Goal: Task Accomplishment & Management: Manage account settings

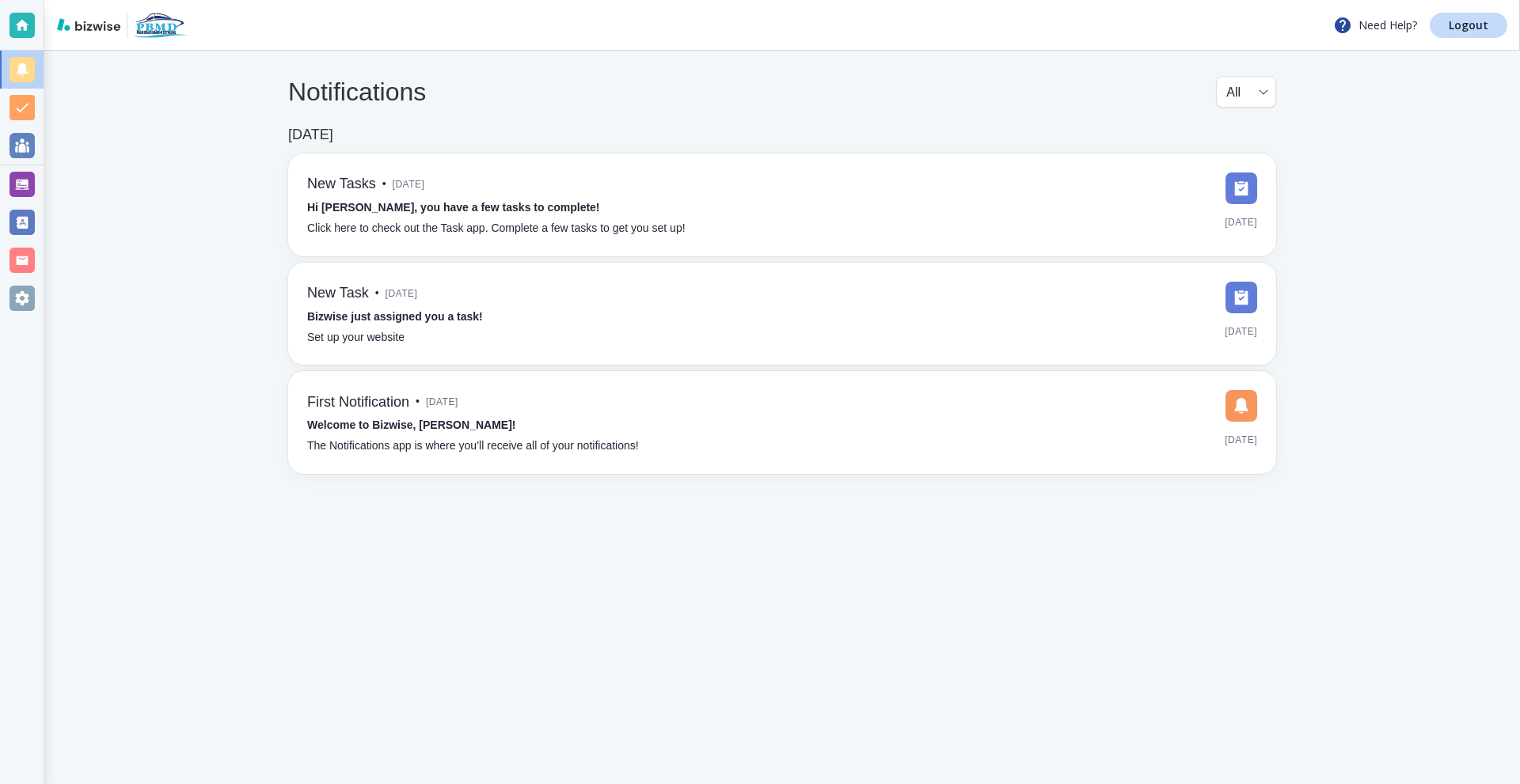
click at [16, 294] on div at bounding box center [22, 298] width 25 height 25
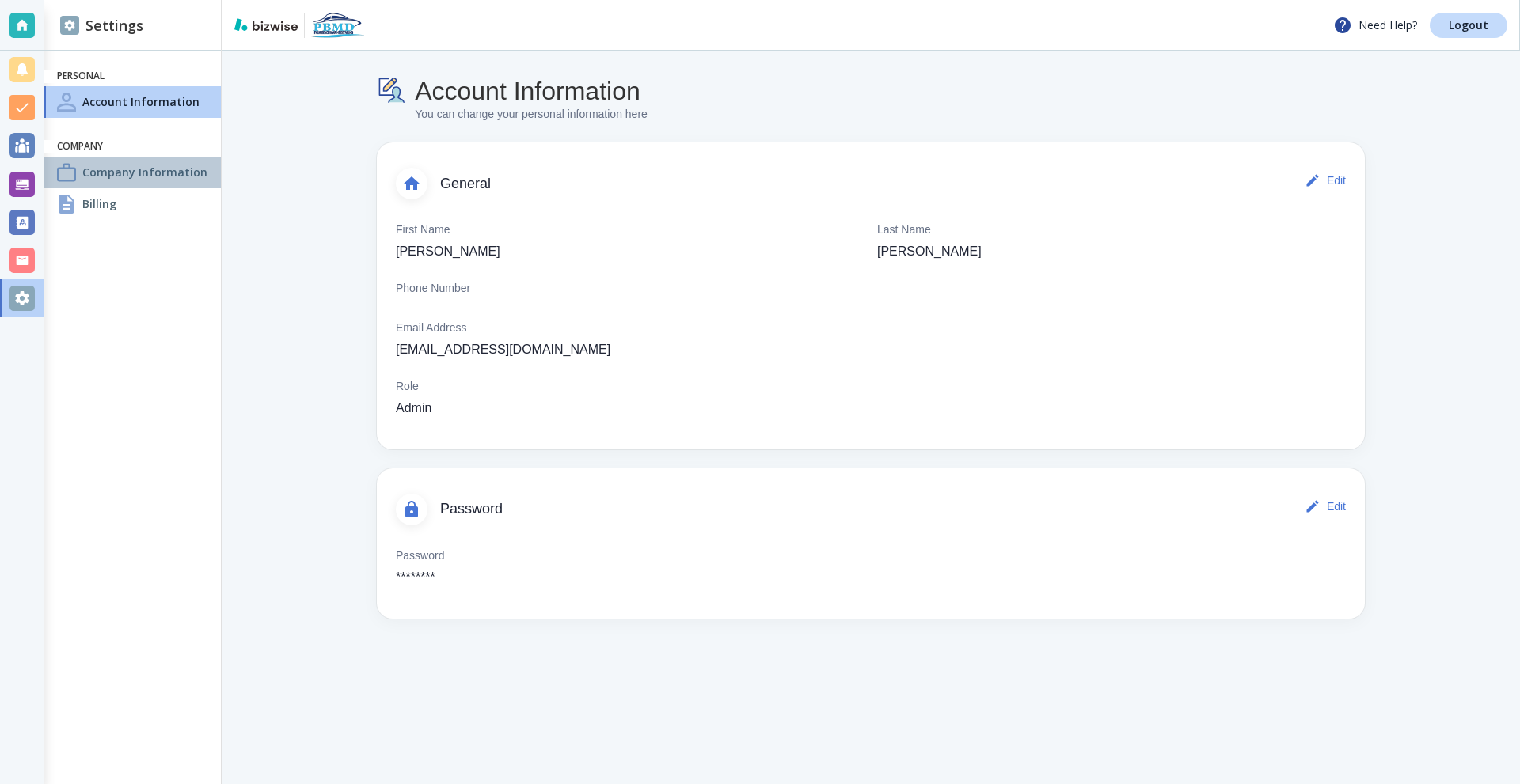
click at [129, 178] on h4 "Company Information" at bounding box center [145, 172] width 125 height 17
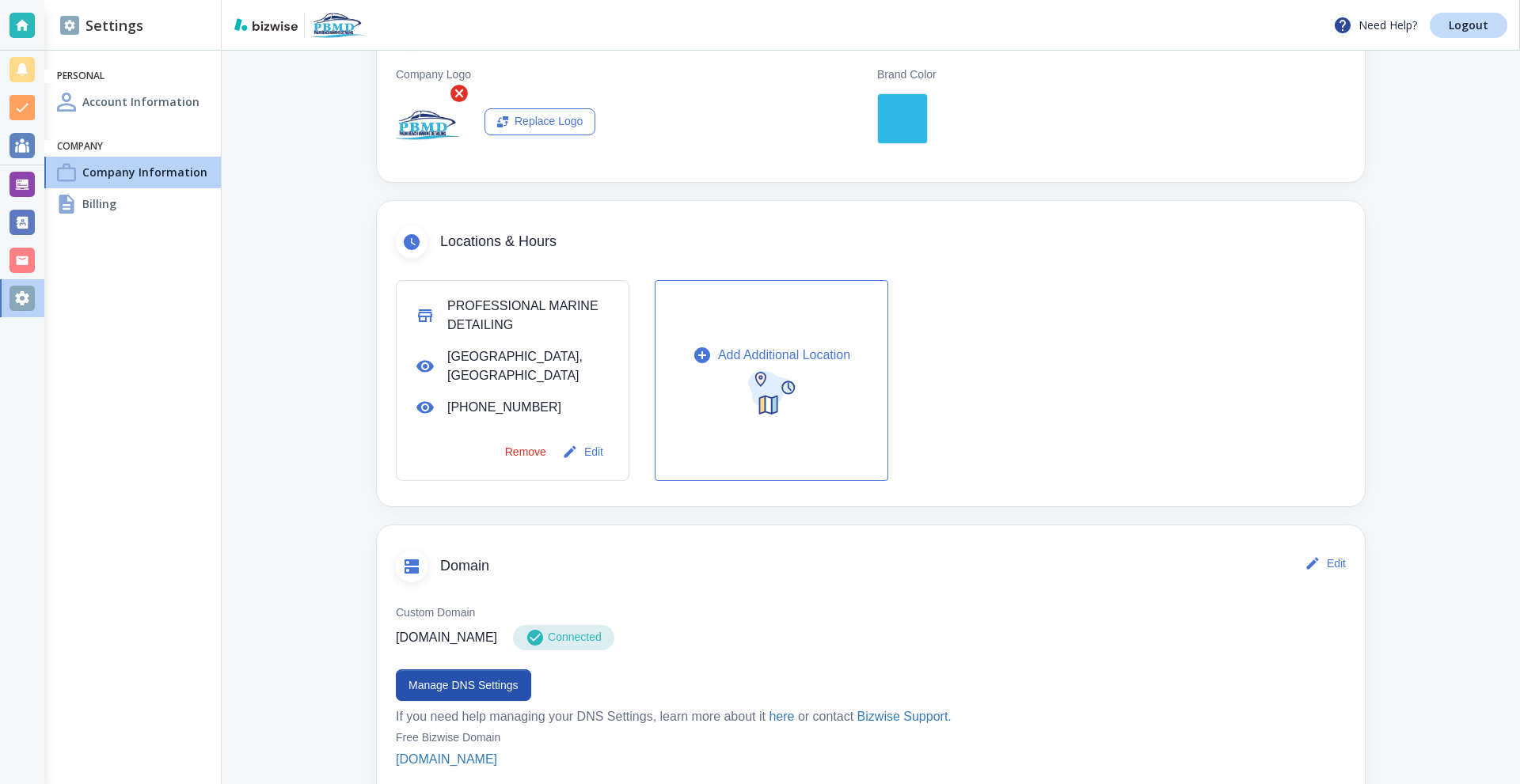
scroll to position [475, 0]
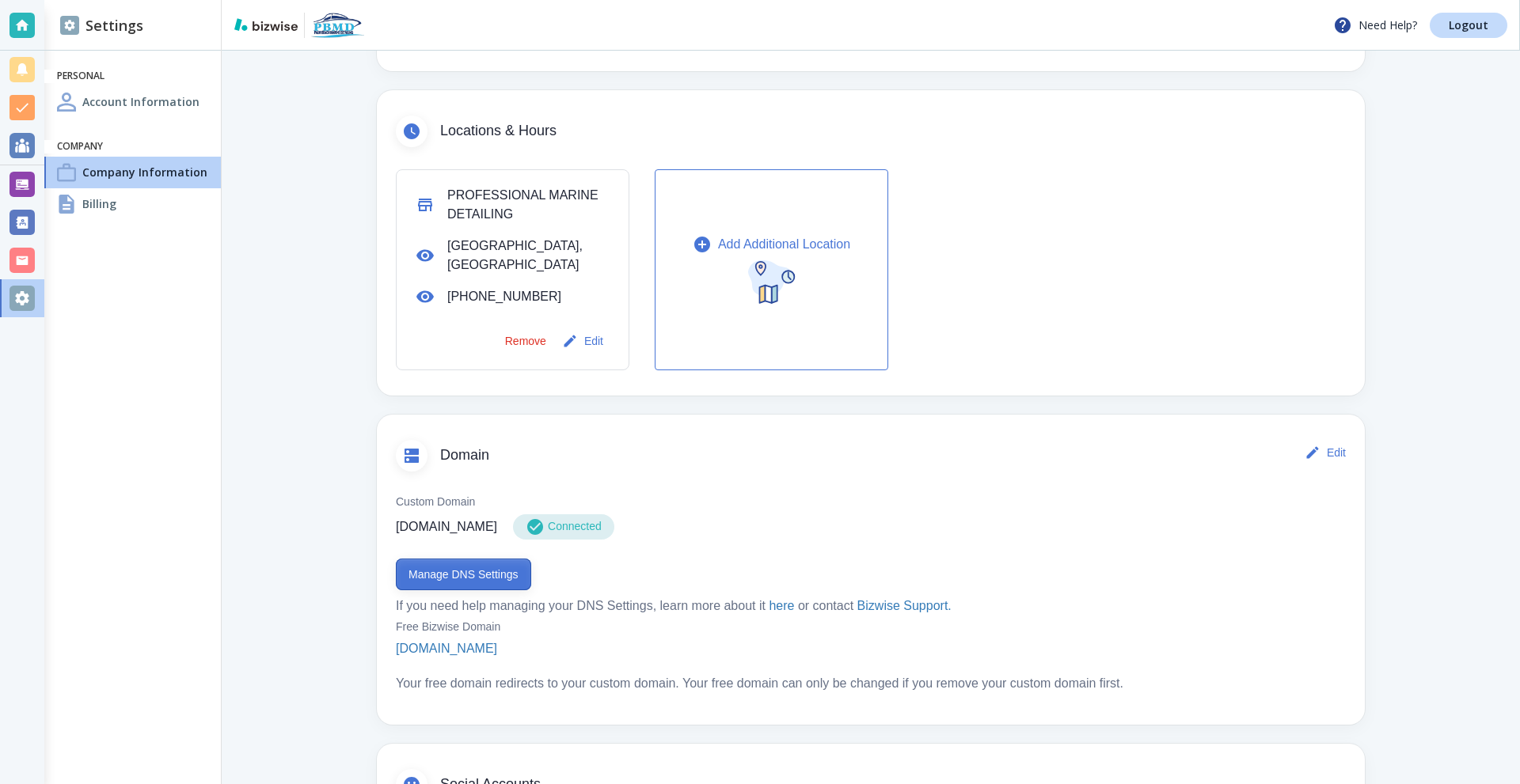
click at [468, 559] on button "Manage DNS Settings" at bounding box center [463, 575] width 135 height 32
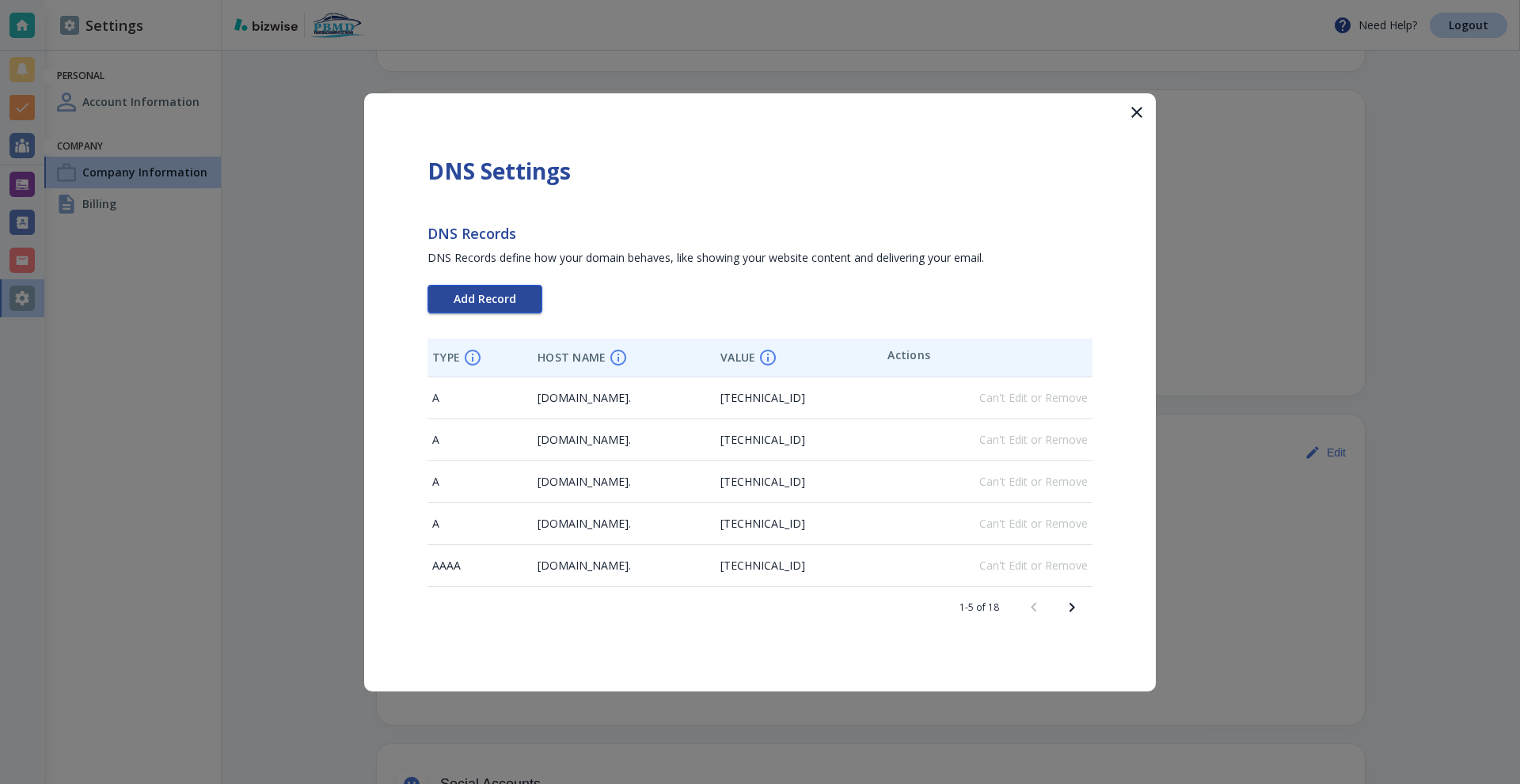
click at [491, 304] on span "Add Record" at bounding box center [485, 298] width 62 height 11
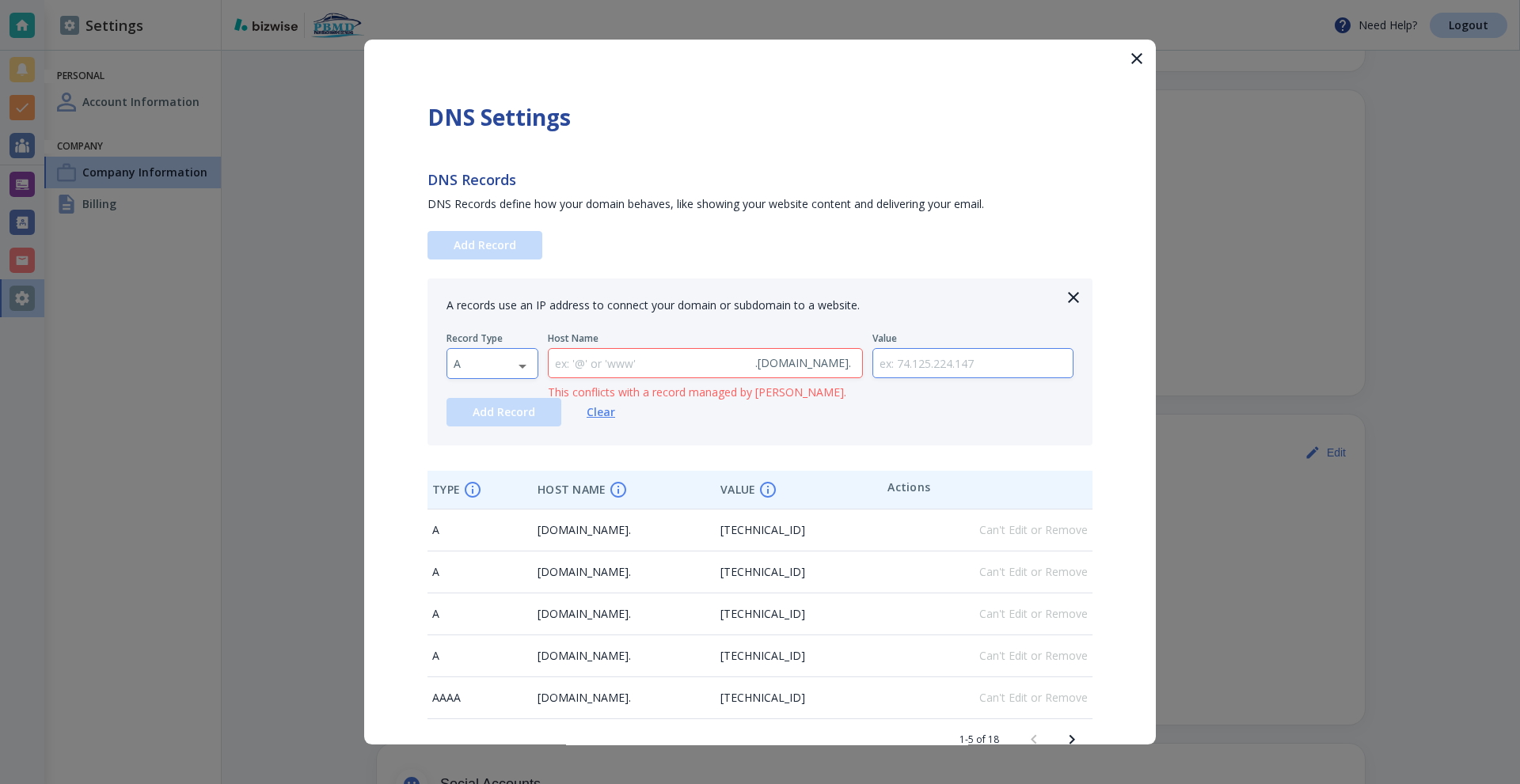
click at [489, 0] on body "Need Help? Logout Settings Personal Account Information Company Company Informa…" at bounding box center [760, 0] width 1520 height 0
click at [473, 456] on li "TXT" at bounding box center [492, 465] width 90 height 25
type input "TXT"
click at [606, 371] on input "text" at bounding box center [649, 363] width 200 height 29
type input "@"
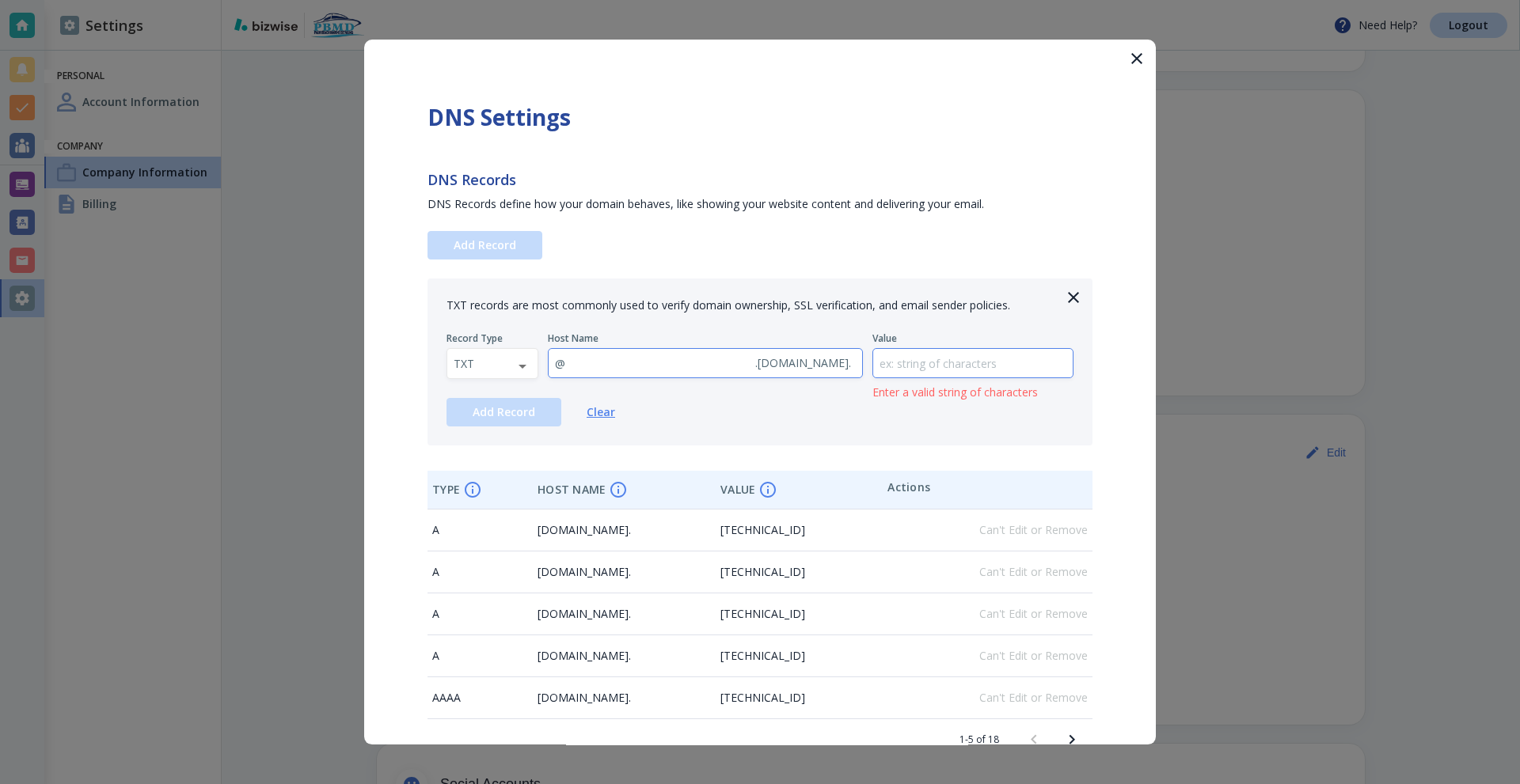
click at [951, 364] on input "text" at bounding box center [974, 363] width 200 height 29
type input "MS=ms669625912"
click at [502, 414] on span "Add Record" at bounding box center [504, 412] width 62 height 11
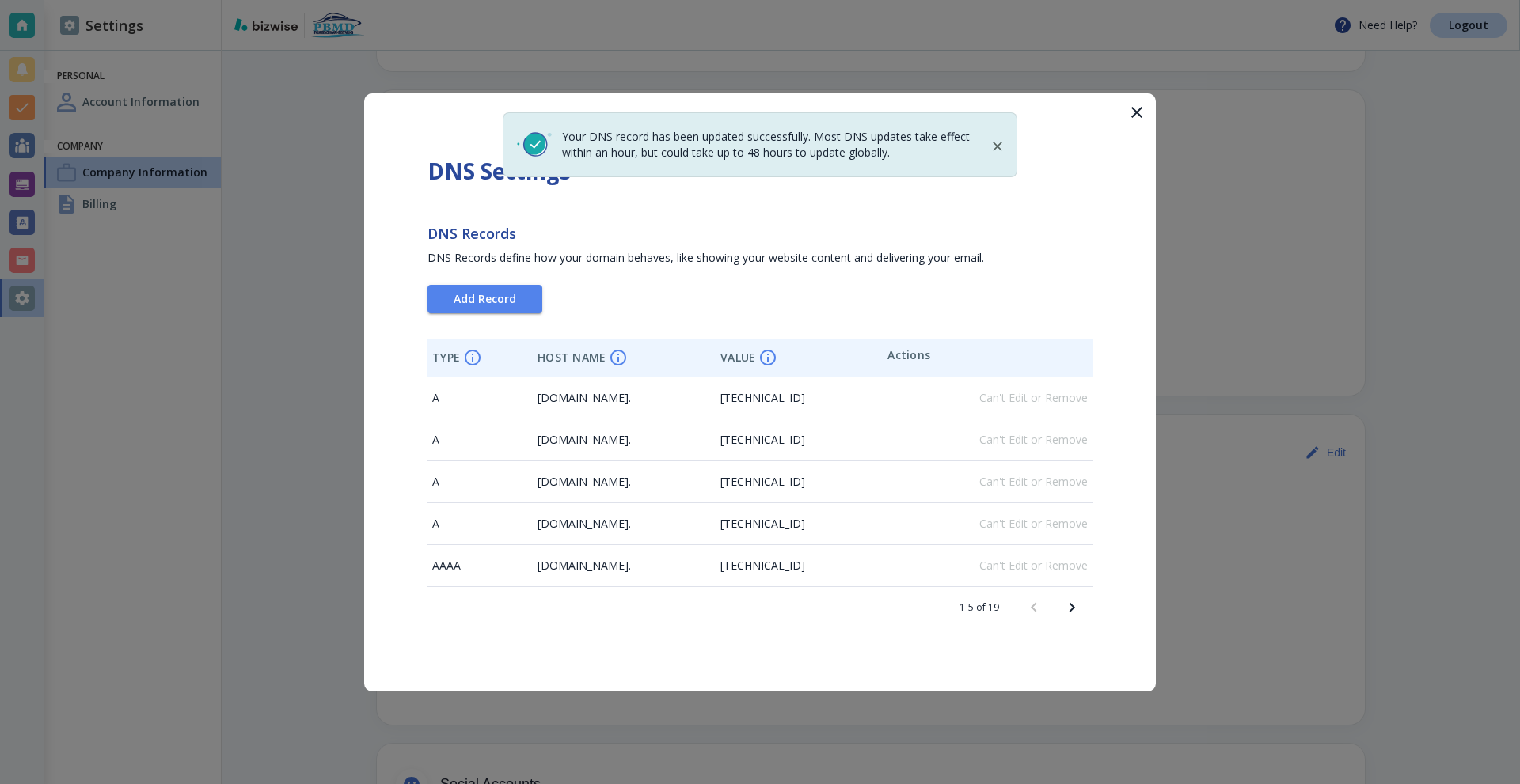
click at [1079, 606] on icon "Next page" at bounding box center [1072, 608] width 19 height 19
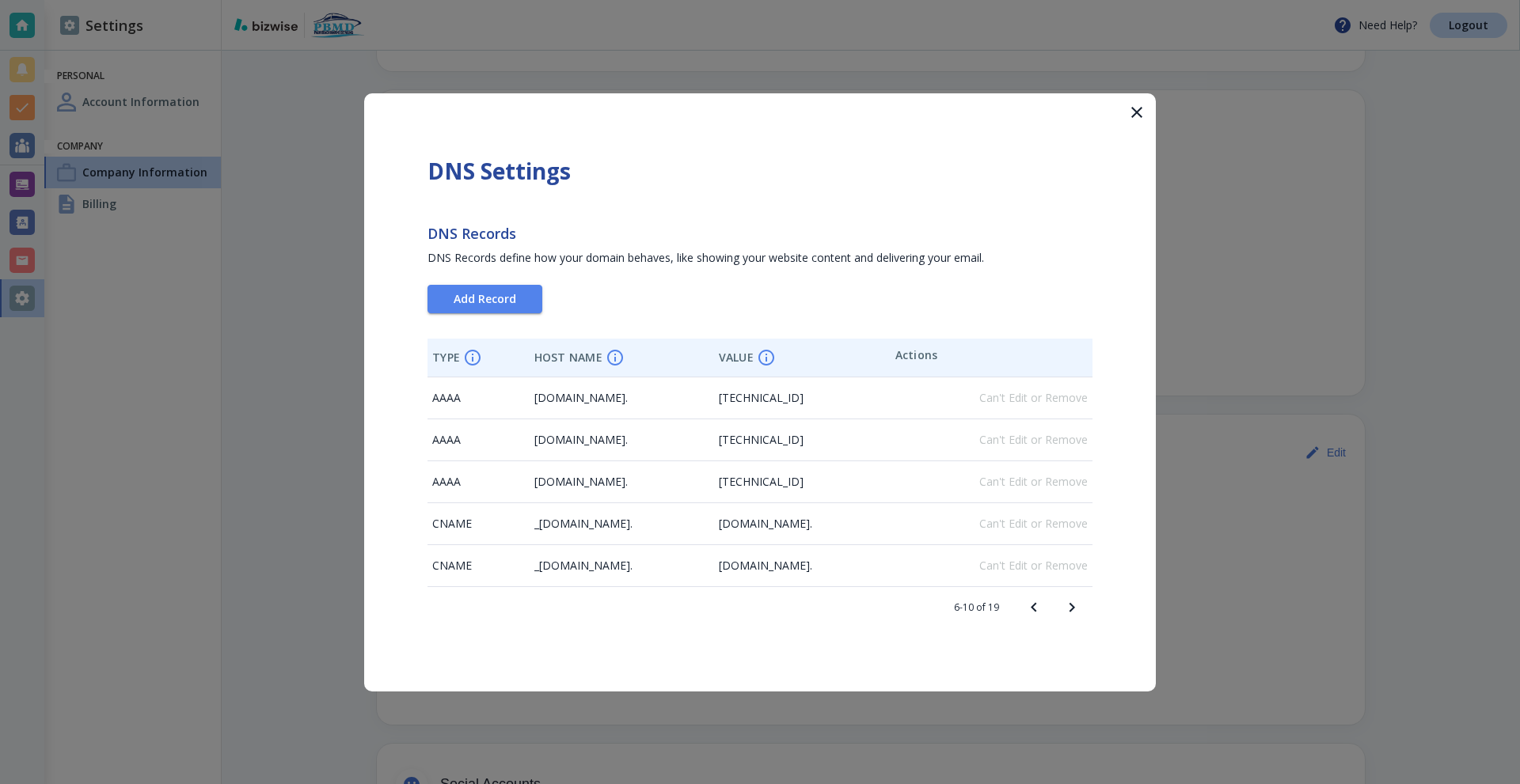
click at [1079, 606] on icon "Next page" at bounding box center [1072, 608] width 19 height 19
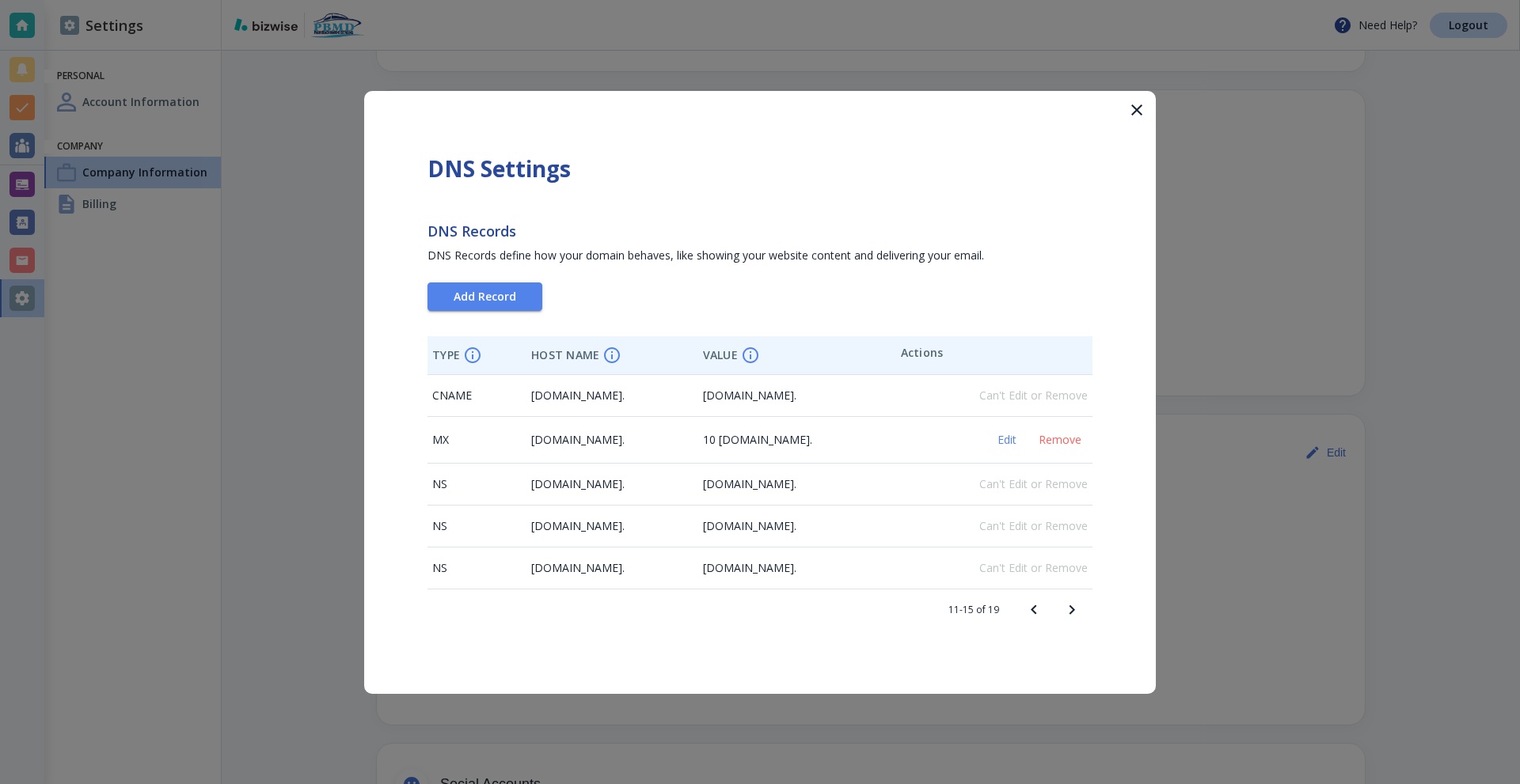
click at [1079, 606] on icon "Next page" at bounding box center [1072, 610] width 19 height 19
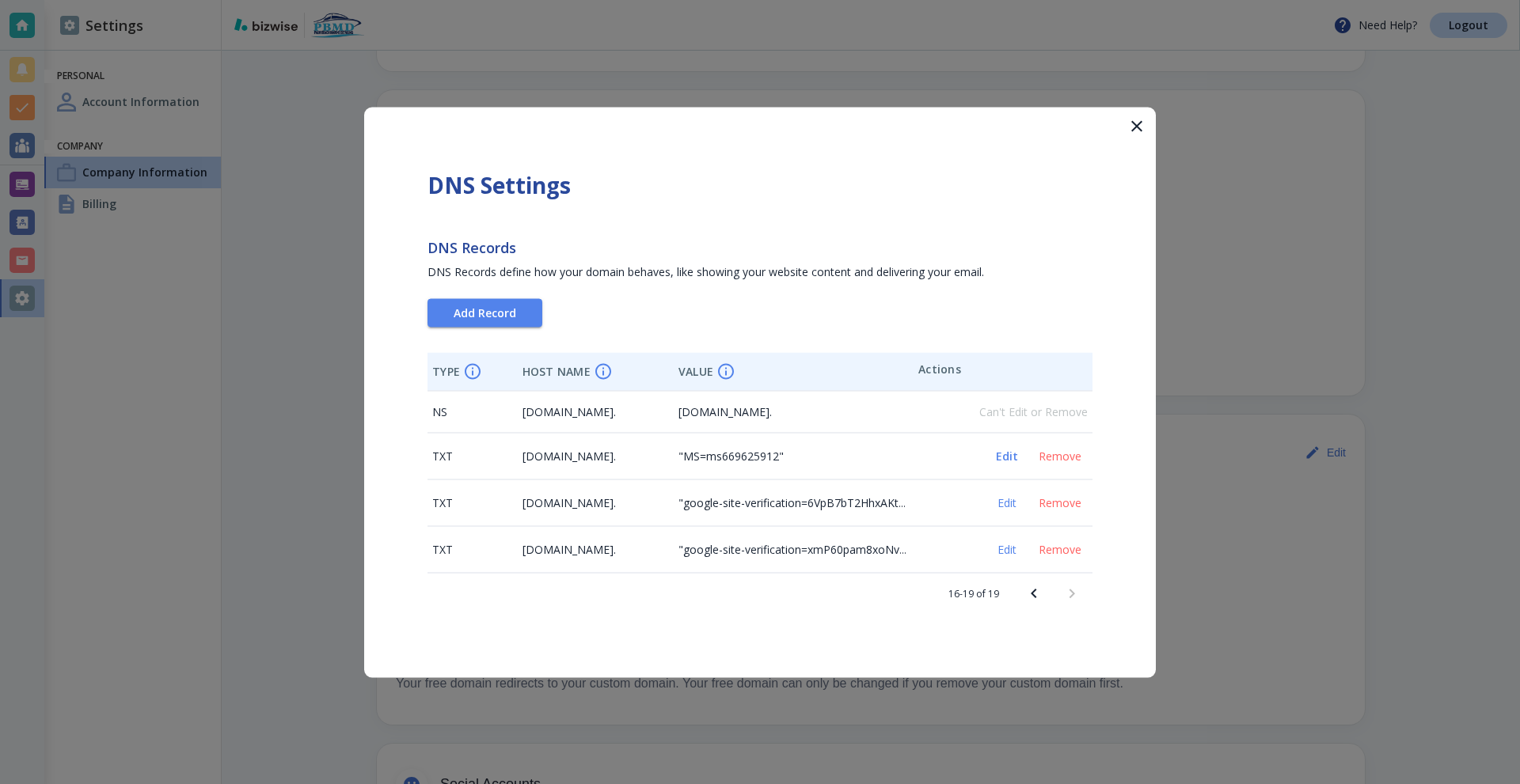
click at [1005, 456] on span "Edit" at bounding box center [1006, 455] width 38 height 11
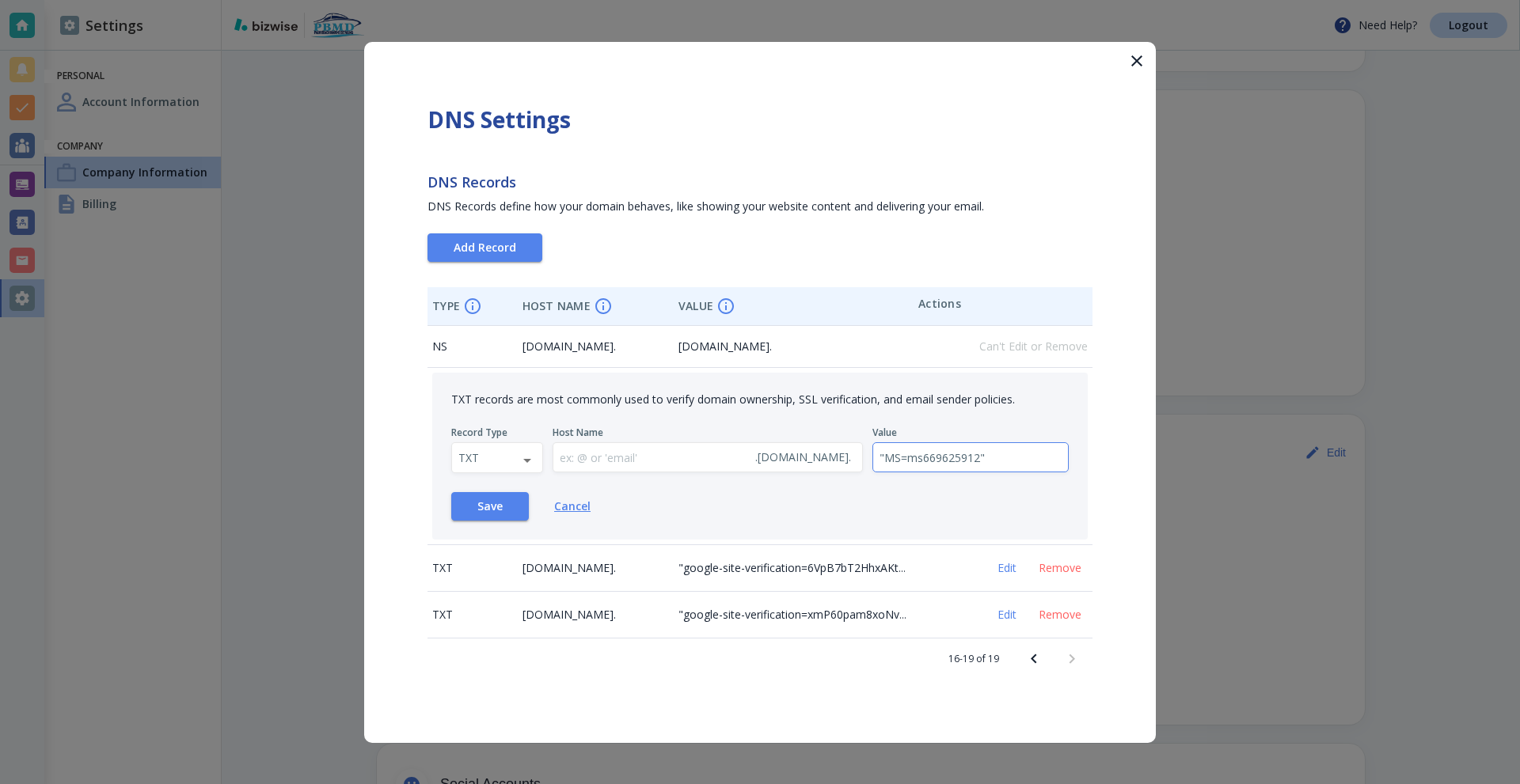
click at [968, 460] on input ""MS=ms669625912"" at bounding box center [971, 457] width 196 height 29
type input ""MS=ms69625912""
click at [491, 509] on span "Save" at bounding box center [490, 506] width 25 height 11
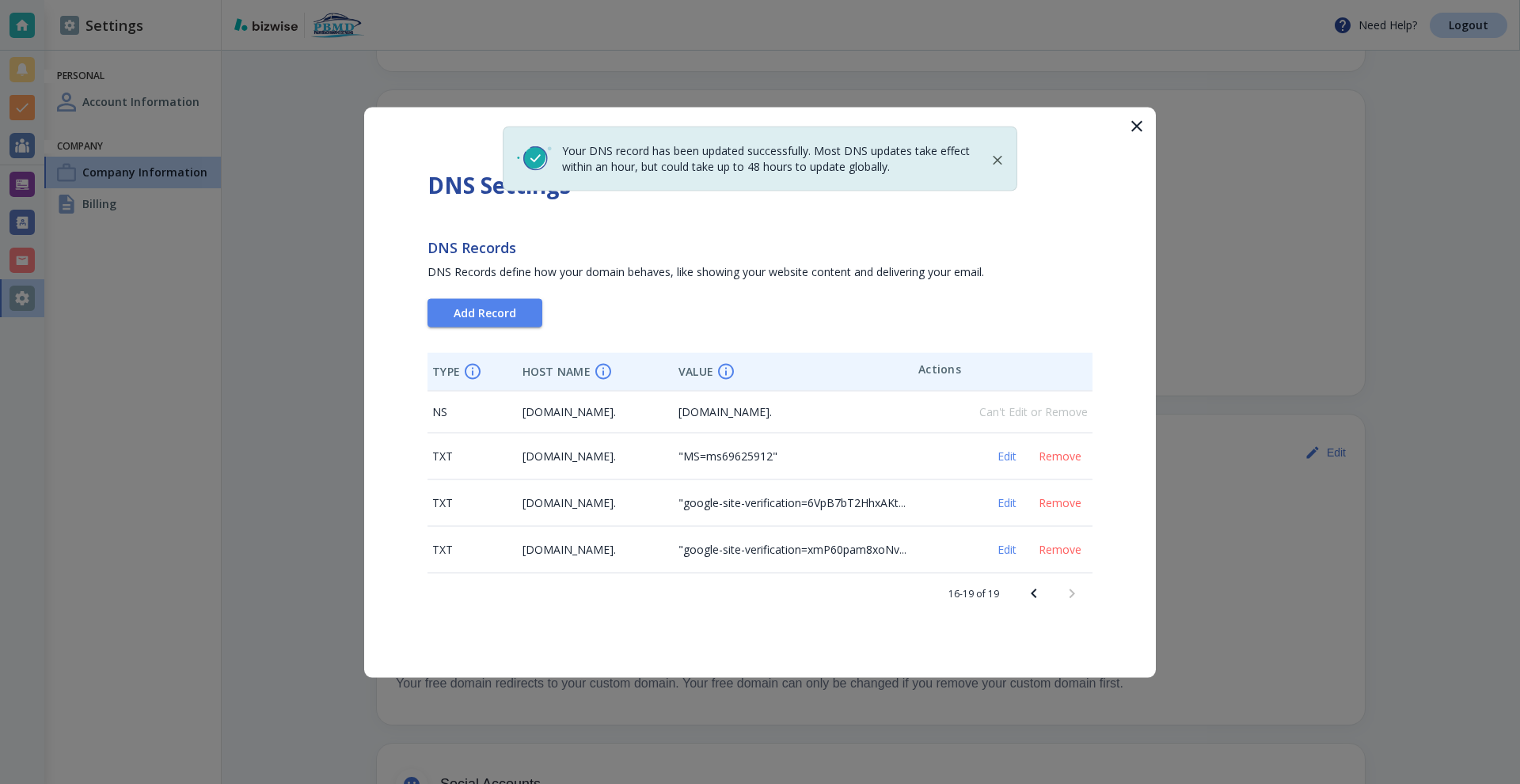
click at [17, 25] on div at bounding box center [760, 392] width 1520 height 784
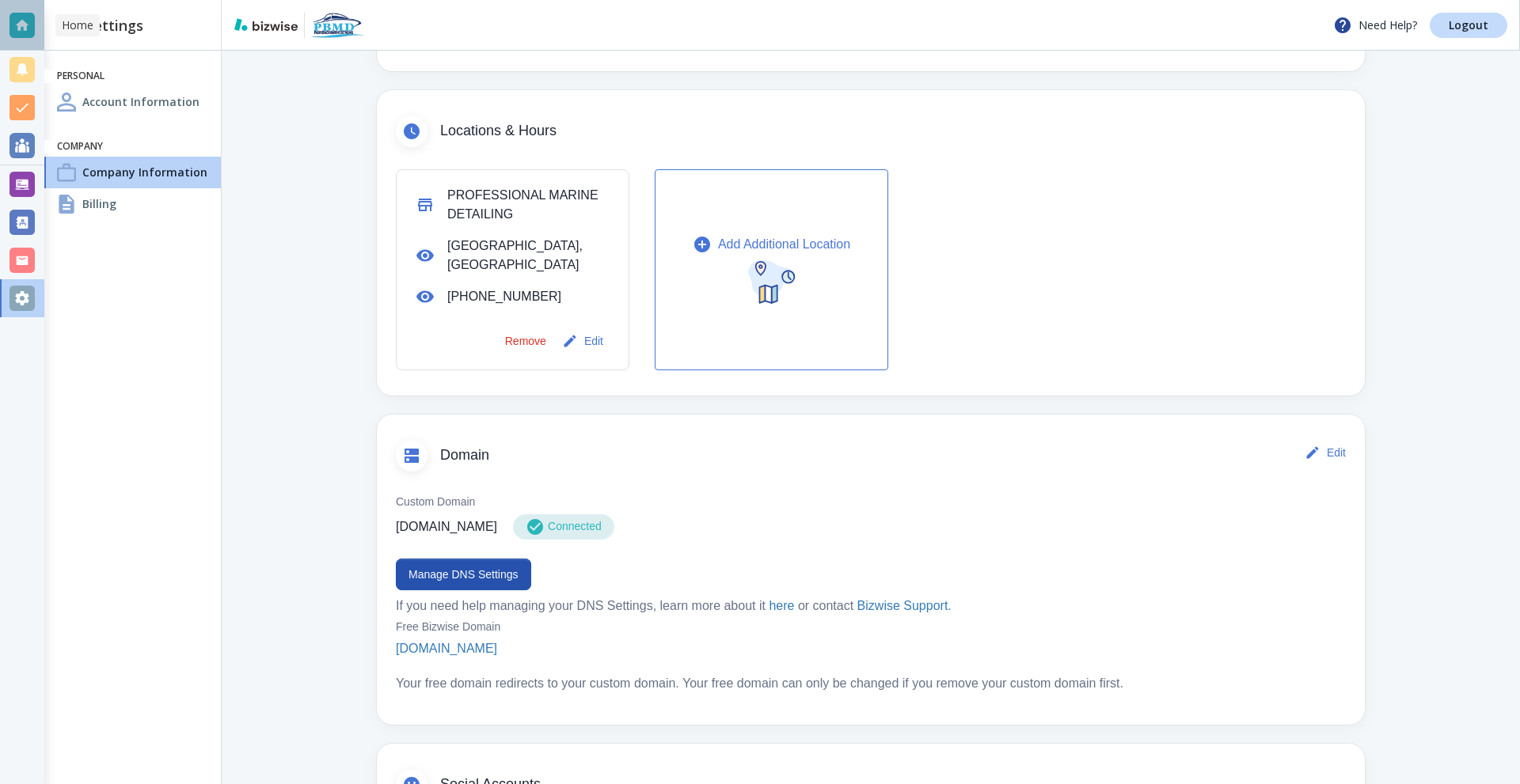
click at [17, 25] on div at bounding box center [22, 25] width 25 height 25
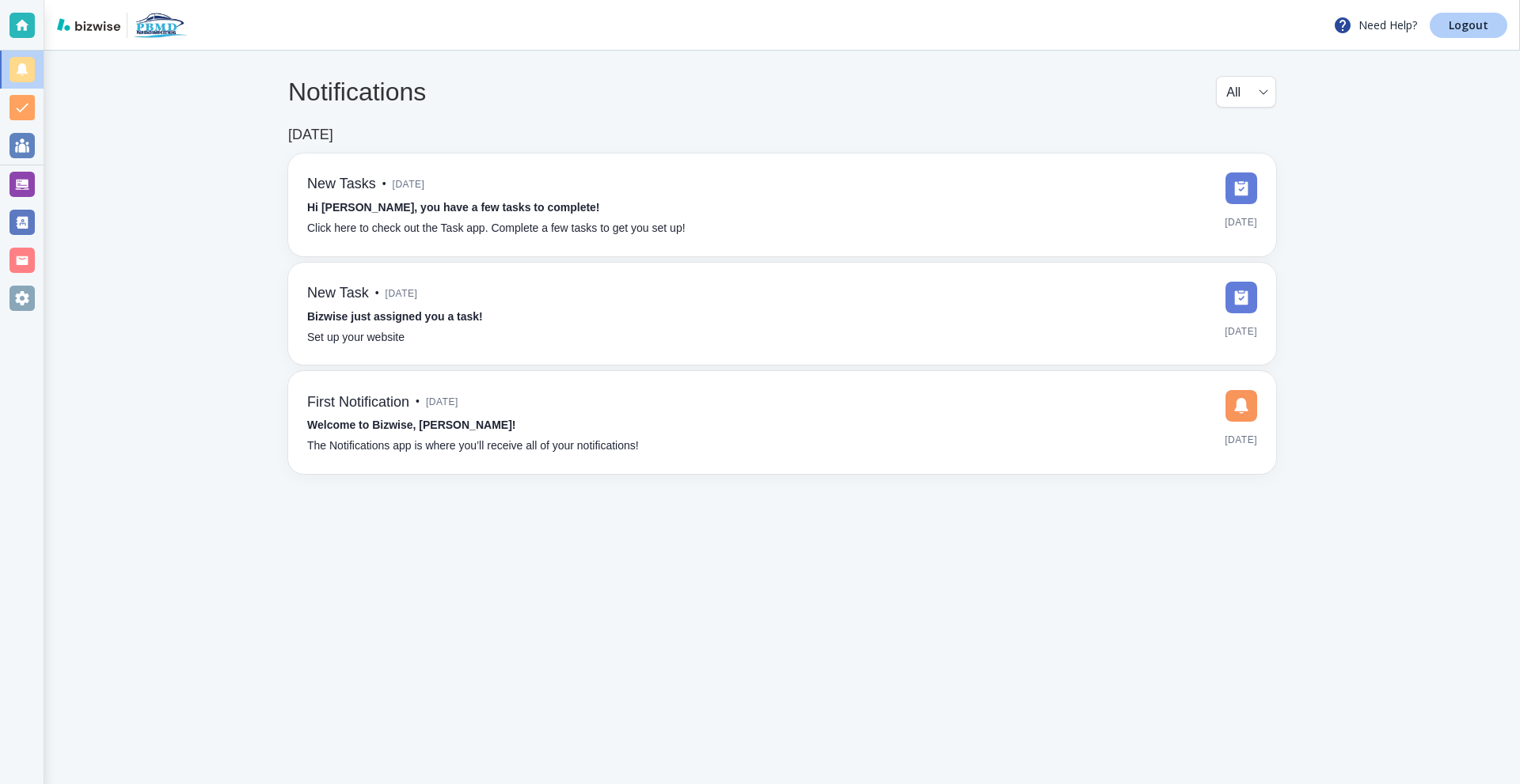
click at [1464, 37] on div "Need Help? Logout" at bounding box center [783, 25] width 1476 height 50
click at [1462, 29] on p "Logout" at bounding box center [1469, 25] width 40 height 11
